Goal: Transaction & Acquisition: Purchase product/service

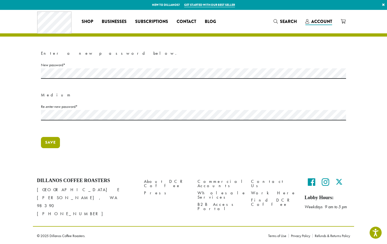
click at [51, 142] on button "Save" at bounding box center [50, 142] width 19 height 11
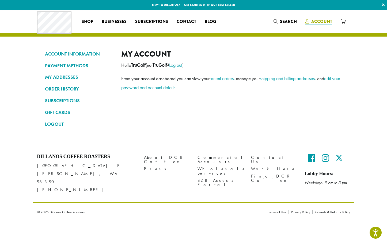
click at [322, 20] on span "Account" at bounding box center [321, 21] width 21 height 6
click at [342, 21] on icon at bounding box center [342, 21] width 5 height 4
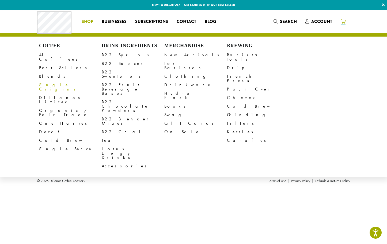
click at [53, 82] on link "Single Origins" at bounding box center [70, 87] width 63 height 13
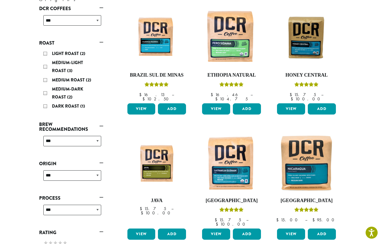
scroll to position [100, 0]
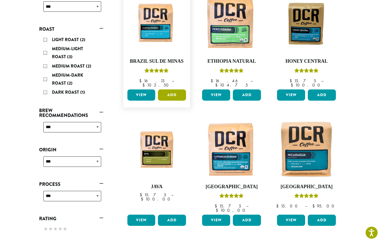
click at [171, 90] on button "Add" at bounding box center [172, 95] width 28 height 11
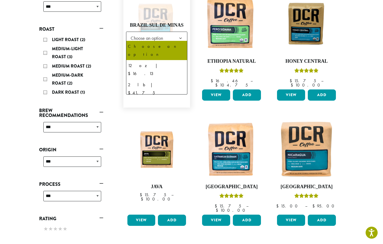
click at [183, 35] on b at bounding box center [180, 38] width 13 height 13
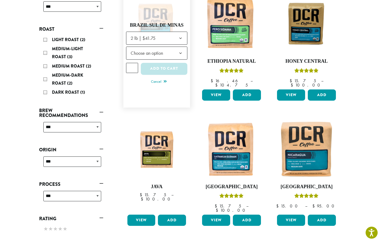
click at [182, 49] on b at bounding box center [180, 53] width 13 height 13
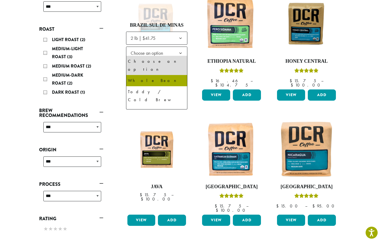
select select "**********"
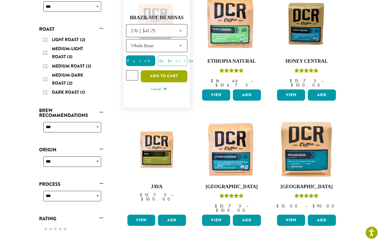
click at [160, 74] on button "Add to cart" at bounding box center [164, 76] width 47 height 12
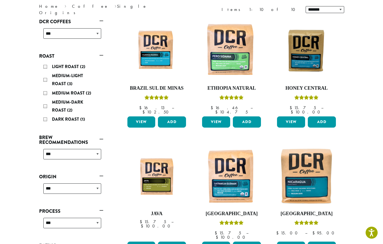
scroll to position [80, 0]
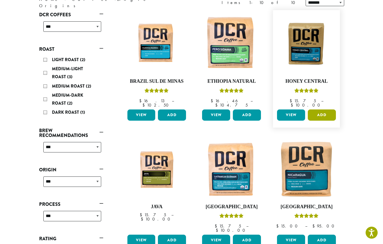
click at [321, 110] on button "Add" at bounding box center [321, 115] width 28 height 11
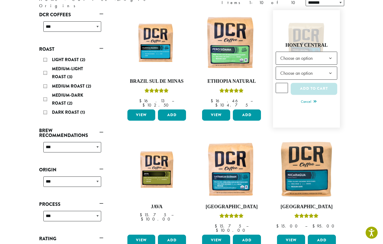
click at [331, 55] on b at bounding box center [329, 58] width 13 height 13
click at [331, 71] on b at bounding box center [329, 73] width 13 height 13
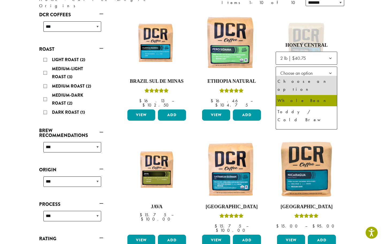
select select "**********"
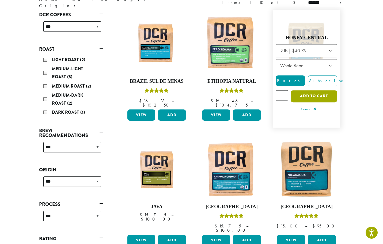
click at [319, 93] on button "Add to cart" at bounding box center [313, 96] width 47 height 12
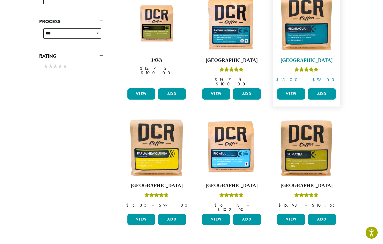
scroll to position [267, 0]
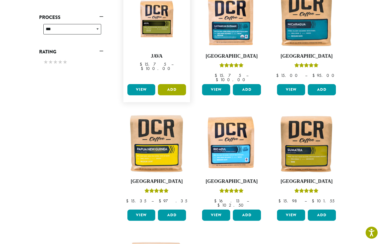
click at [170, 71] on ul "**********" at bounding box center [231, 100] width 225 height 491
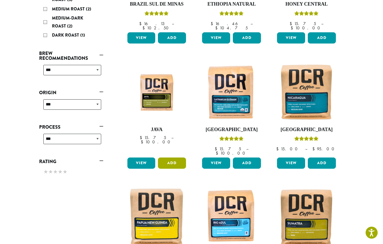
scroll to position [194, 0]
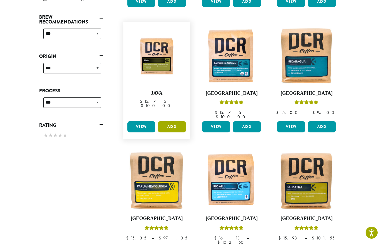
click at [169, 121] on button "Add" at bounding box center [172, 126] width 28 height 11
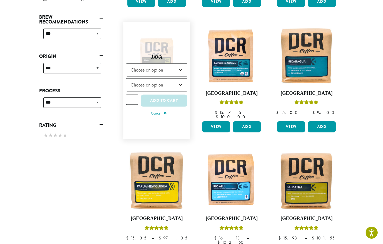
click at [180, 64] on b at bounding box center [180, 70] width 13 height 13
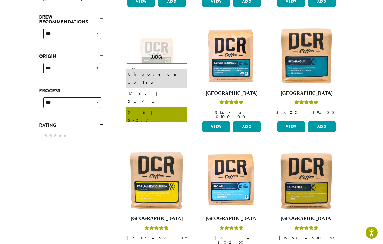
select select "**********"
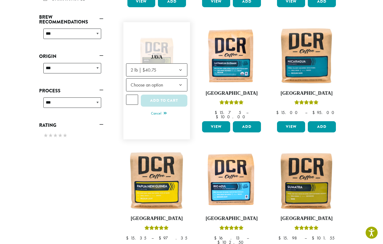
click at [181, 79] on b at bounding box center [180, 85] width 13 height 13
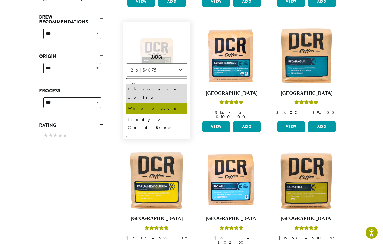
select select "**********"
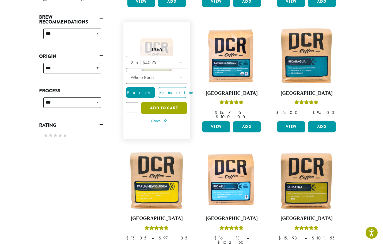
click at [164, 102] on button "Add to cart" at bounding box center [164, 108] width 47 height 12
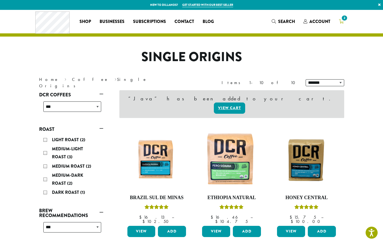
click at [343, 19] on span "2" at bounding box center [343, 17] width 7 height 7
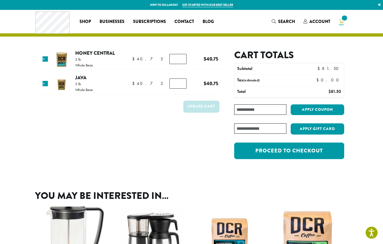
click at [28, 132] on section "Product Price Quantity Subtotal × Honey Central 2 lb Whole Bean $ 40.75 $ 40.75…" at bounding box center [191, 94] width 383 height 168
drag, startPoint x: 92, startPoint y: 125, endPoint x: 100, endPoint y: 134, distance: 11.2
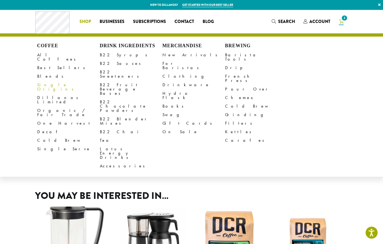
click at [60, 82] on link "Single Origins" at bounding box center [68, 87] width 63 height 13
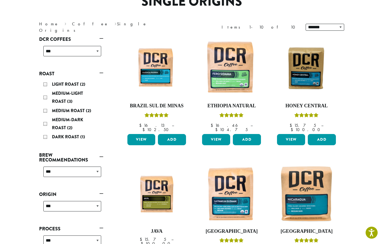
scroll to position [67, 0]
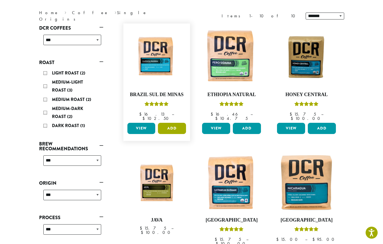
click at [171, 123] on button "Add" at bounding box center [172, 128] width 28 height 11
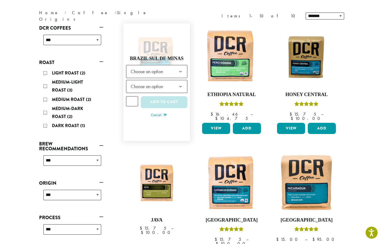
click at [180, 67] on b at bounding box center [180, 71] width 13 height 13
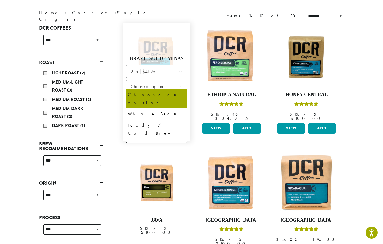
click at [182, 85] on b at bounding box center [180, 86] width 13 height 13
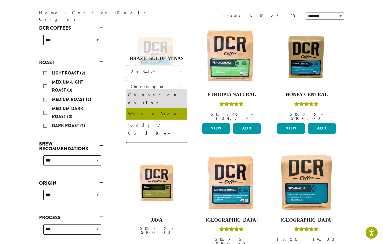
select select "**********"
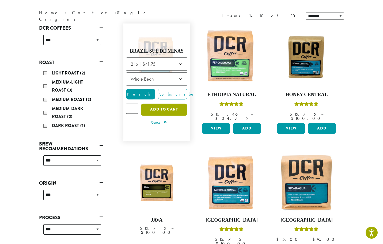
click at [166, 104] on button "Add to cart" at bounding box center [164, 110] width 47 height 12
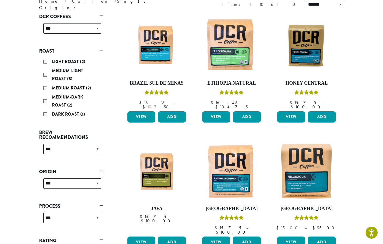
scroll to position [53, 0]
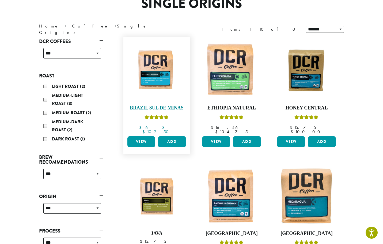
click at [159, 76] on img at bounding box center [156, 70] width 61 height 46
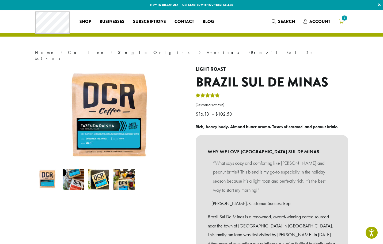
click at [343, 21] on span "3" at bounding box center [343, 17] width 7 height 7
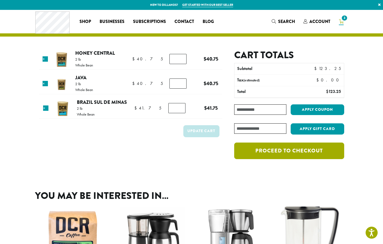
click at [290, 149] on link "Proceed to checkout" at bounding box center [289, 151] width 110 height 17
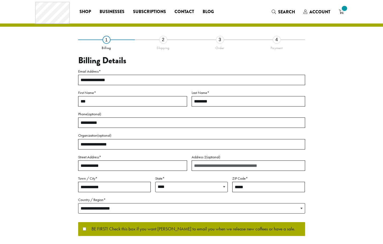
select select "**"
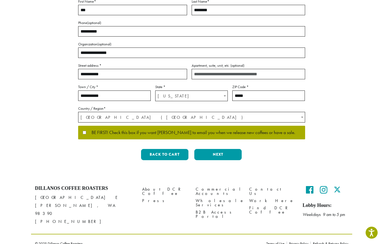
scroll to position [103, 0]
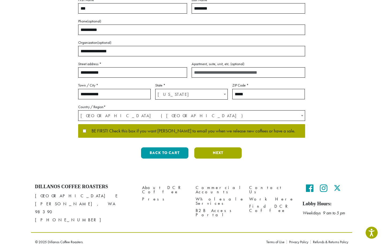
click at [219, 153] on button "Next" at bounding box center [217, 153] width 47 height 11
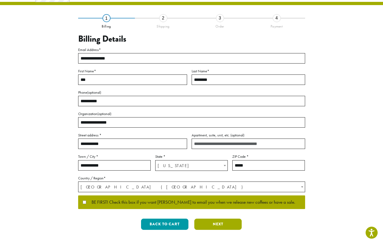
scroll to position [0, 0]
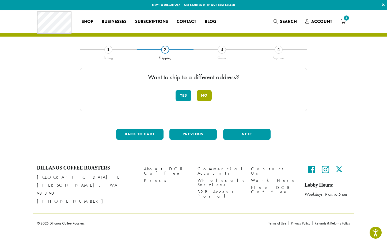
click at [203, 95] on button "No" at bounding box center [203, 95] width 15 height 11
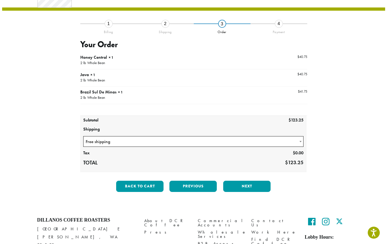
scroll to position [59, 0]
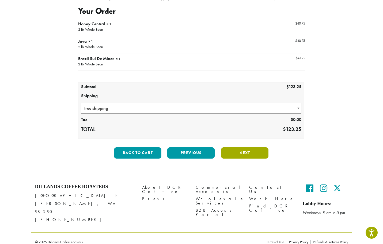
click at [245, 153] on button "Next" at bounding box center [244, 153] width 47 height 11
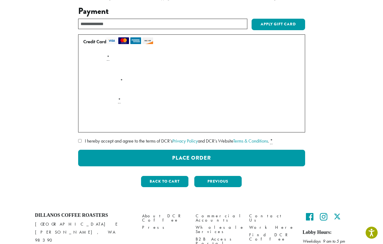
click at [98, 56] on label "Card Number *" at bounding box center [191, 57] width 221 height 9
click at [116, 58] on label "Card Number *" at bounding box center [191, 57] width 221 height 9
click at [107, 57] on label "Card Number *" at bounding box center [191, 57] width 221 height 9
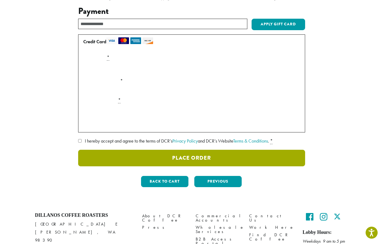
click at [194, 157] on button "Place Order" at bounding box center [191, 158] width 227 height 17
